Goal: Task Accomplishment & Management: Manage account settings

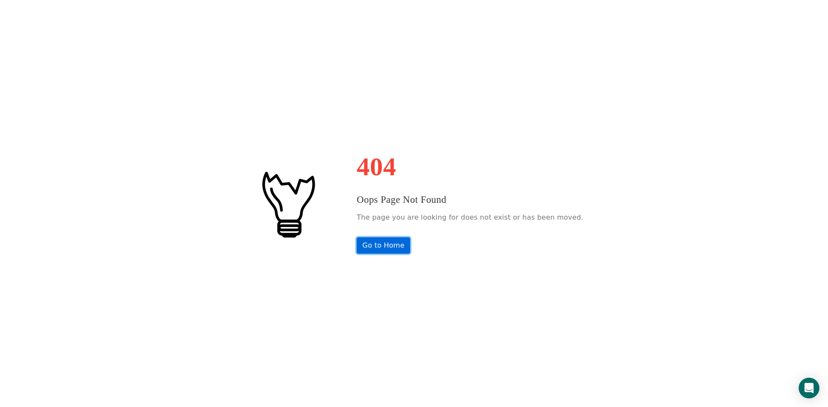
click at [395, 249] on link "Go to Home" at bounding box center [382, 245] width 53 height 16
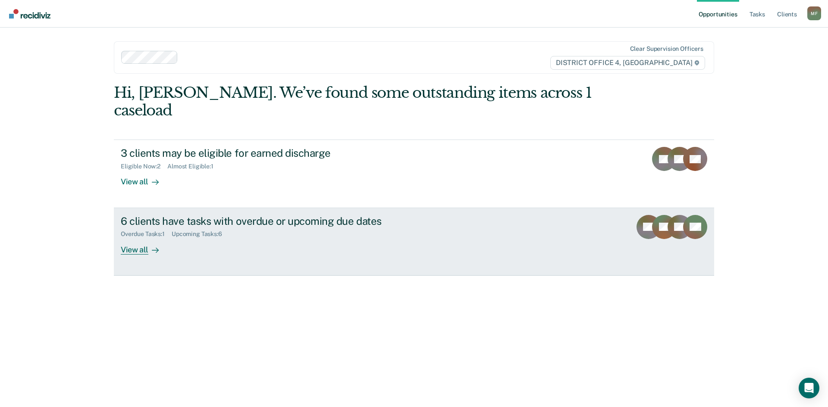
click at [191, 215] on div "6 clients have tasks with overdue or upcoming due dates" at bounding box center [272, 221] width 303 height 12
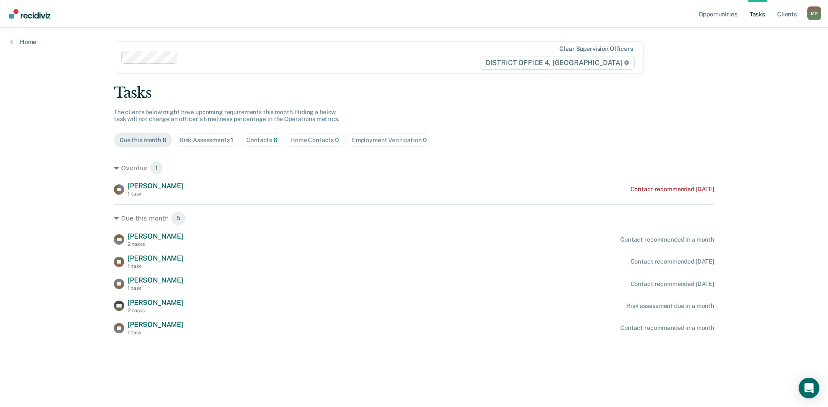
click at [46, 200] on div "Opportunities Tasks Client s [PERSON_NAME] Profile How it works Log Out Home Cl…" at bounding box center [414, 203] width 828 height 407
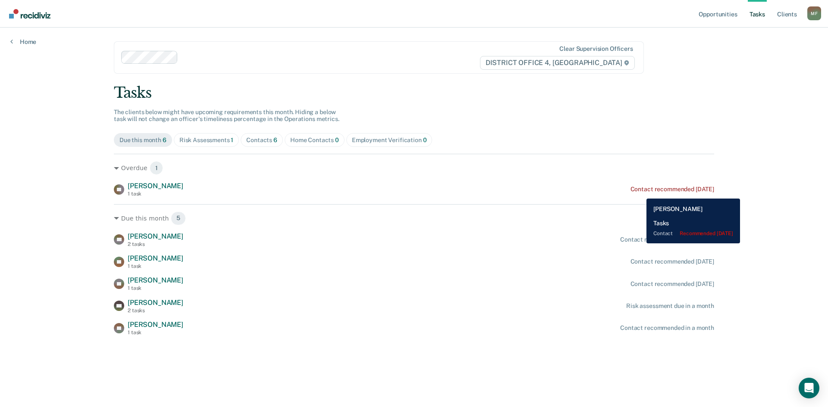
click at [641, 191] on div "Contact recommended [DATE]" at bounding box center [672, 189] width 84 height 7
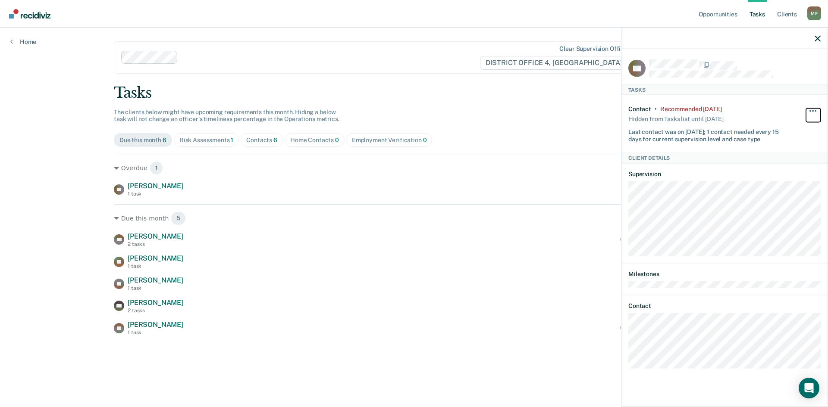
click at [811, 110] on button "button" at bounding box center [813, 115] width 15 height 14
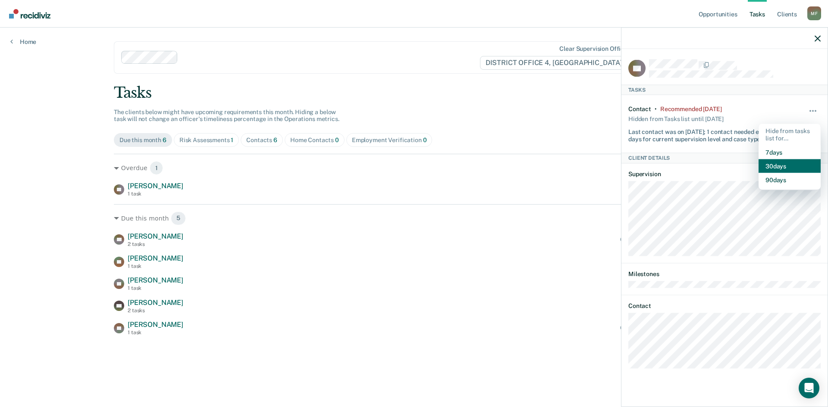
click at [774, 164] on button "30 days" at bounding box center [789, 166] width 62 height 14
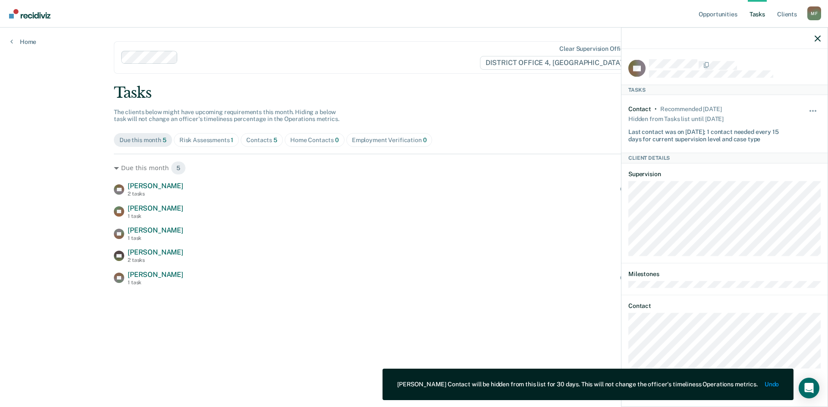
click at [507, 89] on div "Tasks" at bounding box center [414, 93] width 600 height 18
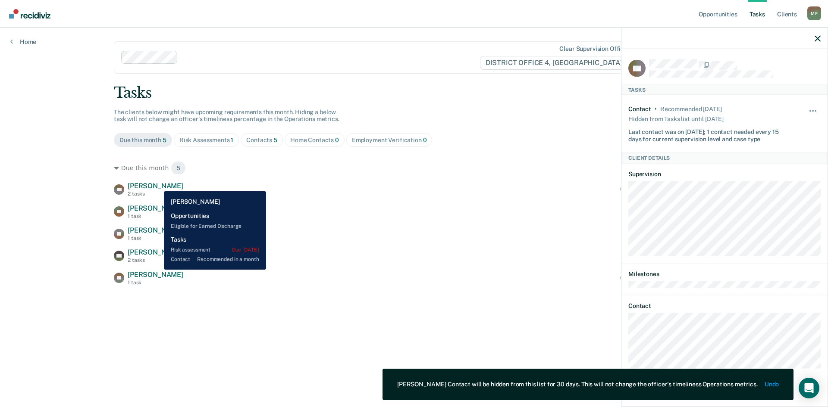
click at [156, 185] on span "[PERSON_NAME]" at bounding box center [156, 186] width 56 height 8
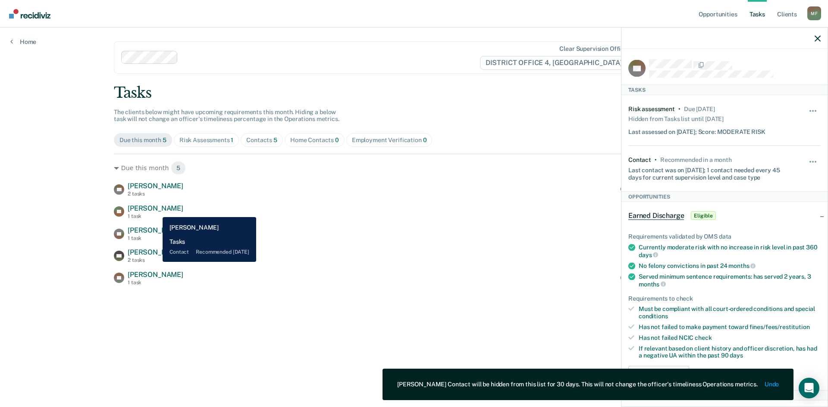
click at [156, 210] on span "[PERSON_NAME]" at bounding box center [156, 208] width 56 height 8
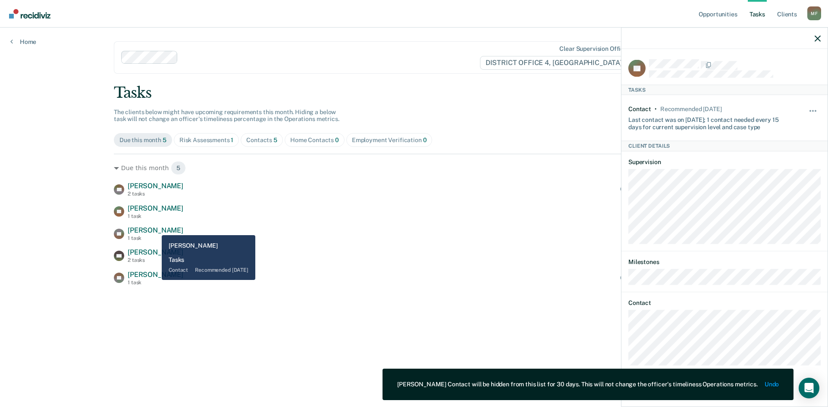
drag, startPoint x: 155, startPoint y: 229, endPoint x: 156, endPoint y: 236, distance: 6.9
click at [155, 230] on span "[PERSON_NAME]" at bounding box center [156, 230] width 56 height 8
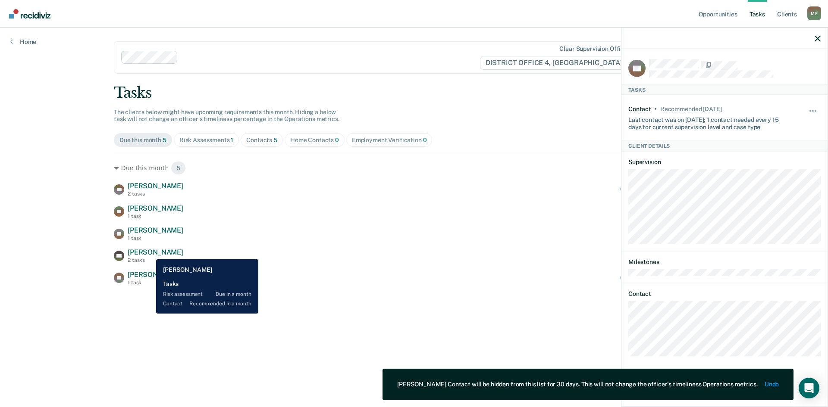
click at [148, 253] on span "[PERSON_NAME]" at bounding box center [156, 252] width 56 height 8
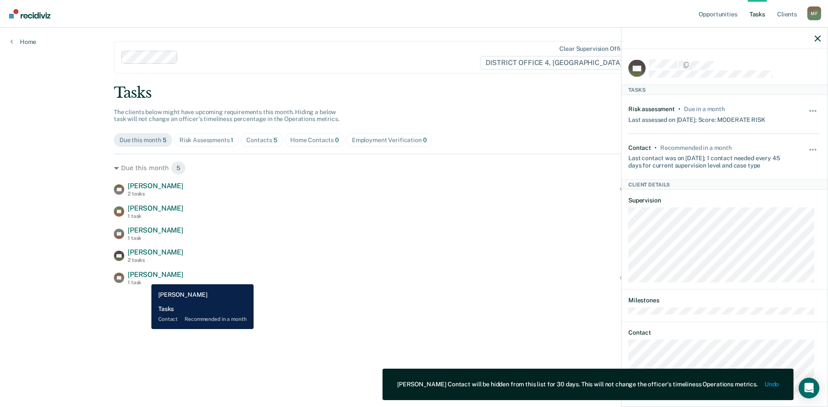
click at [145, 278] on span "[PERSON_NAME]" at bounding box center [156, 275] width 56 height 8
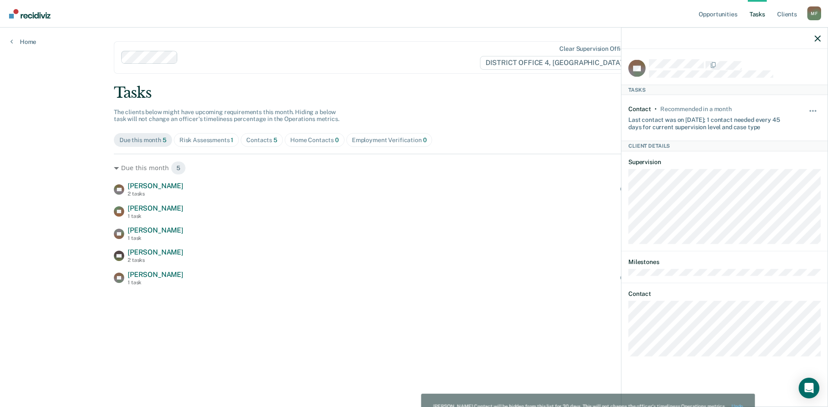
click at [77, 209] on div "Opportunities Tasks Client s [PERSON_NAME] Profile How it works Log Out Home Cl…" at bounding box center [414, 203] width 828 height 407
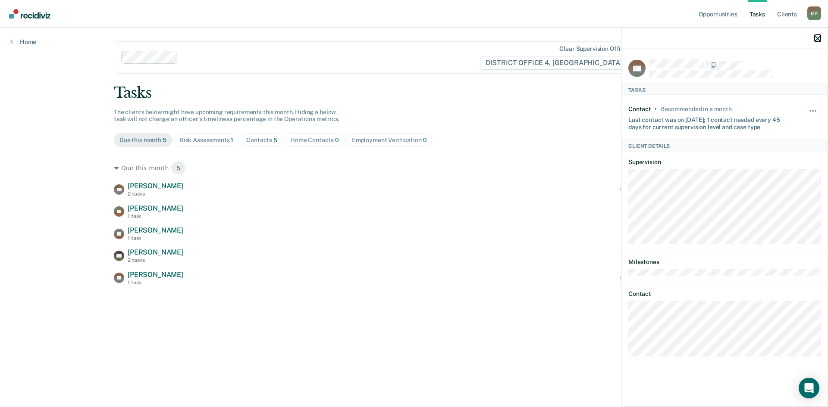
click at [817, 40] on icon "button" at bounding box center [817, 38] width 6 height 6
